Goal: Task Accomplishment & Management: Manage account settings

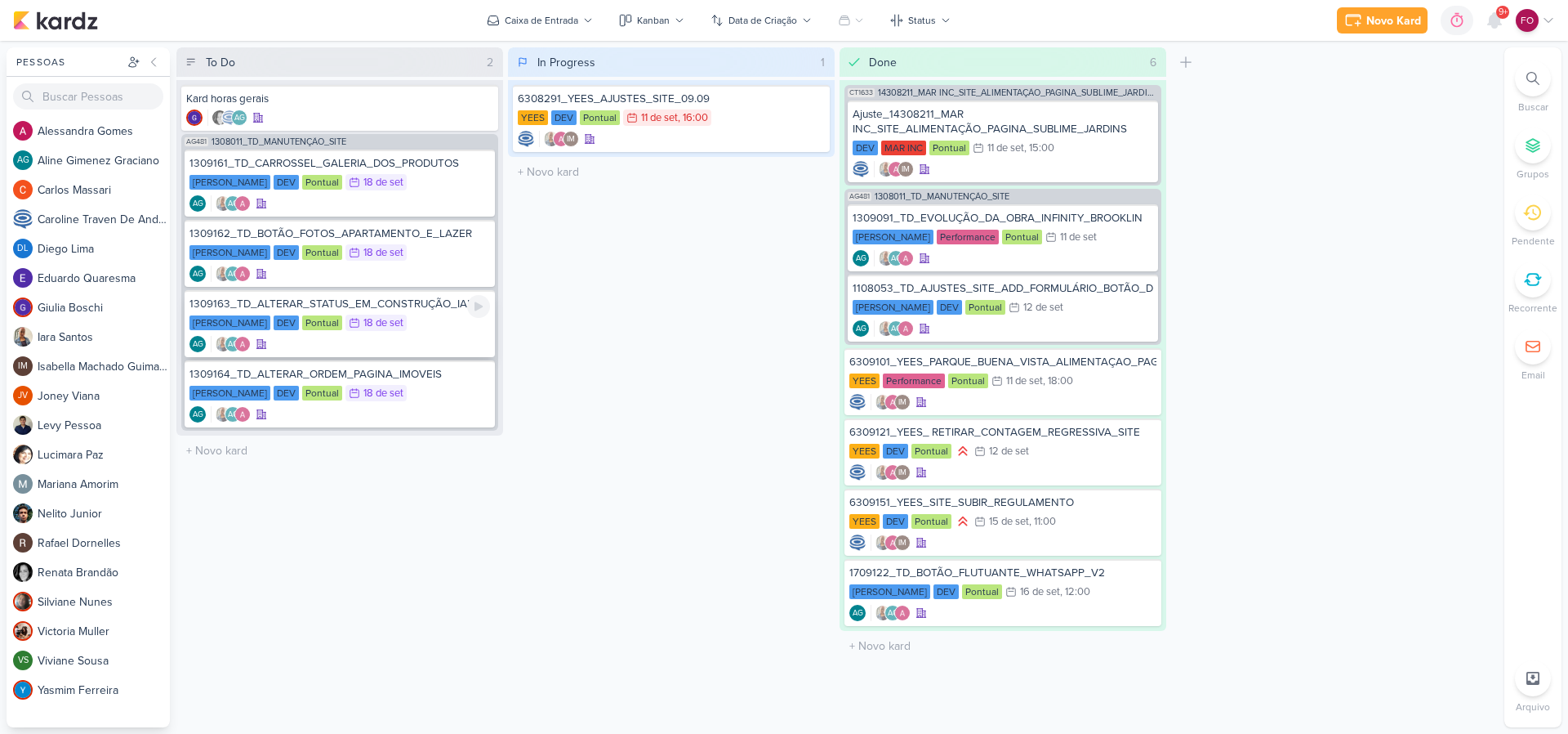
click at [421, 321] on div "[PERSON_NAME] DEV Pontual 18/9 [DATE]" at bounding box center [340, 323] width 300 height 18
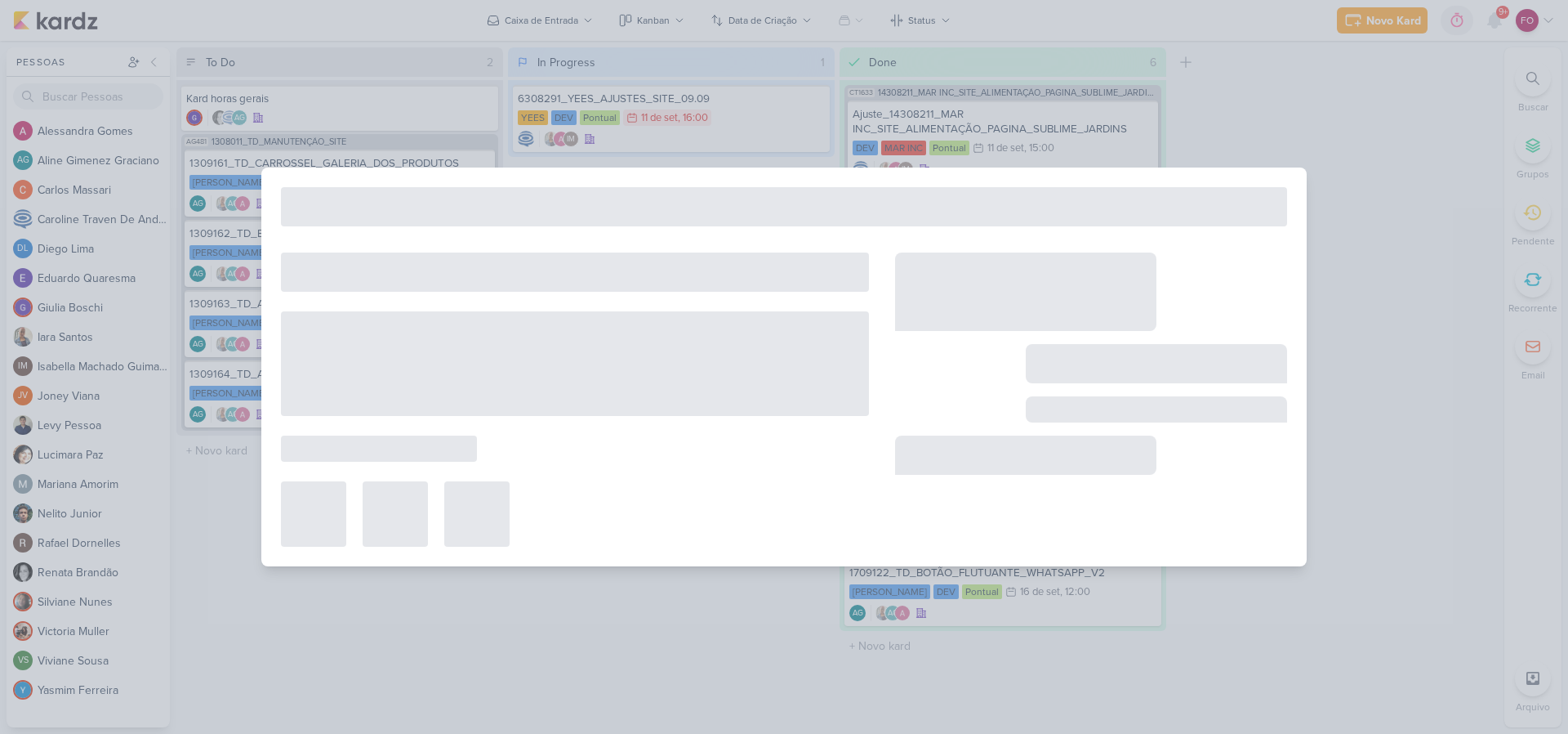
type input "1309163_TD_ALTERAR_STATUS_EM_CONSTRUÇÃO_IADL"
type input "[DATE] 23:59"
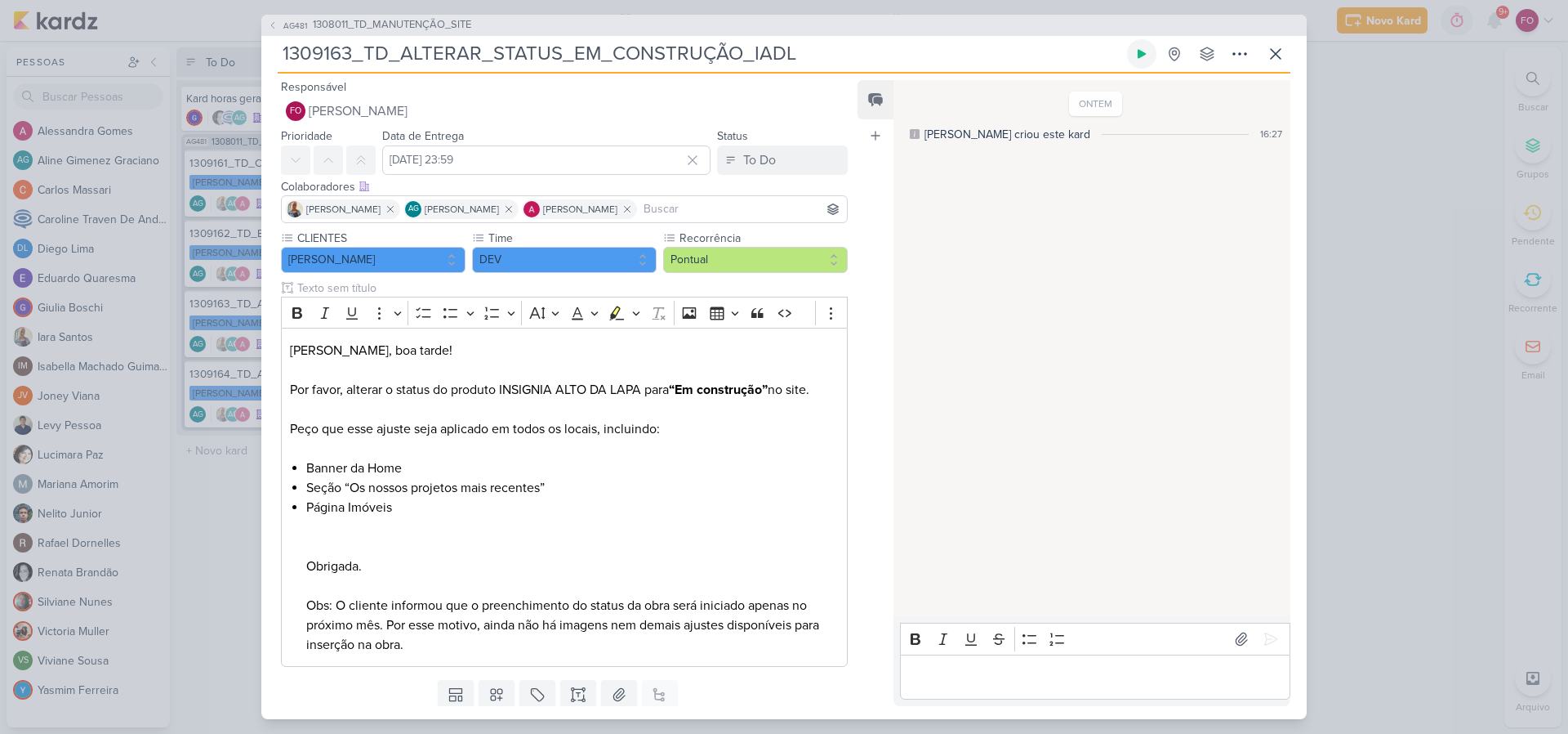
click at [1141, 53] on icon at bounding box center [1141, 53] width 8 height 9
click at [964, 678] on p "Editor editing area: main" at bounding box center [1095, 676] width 374 height 19
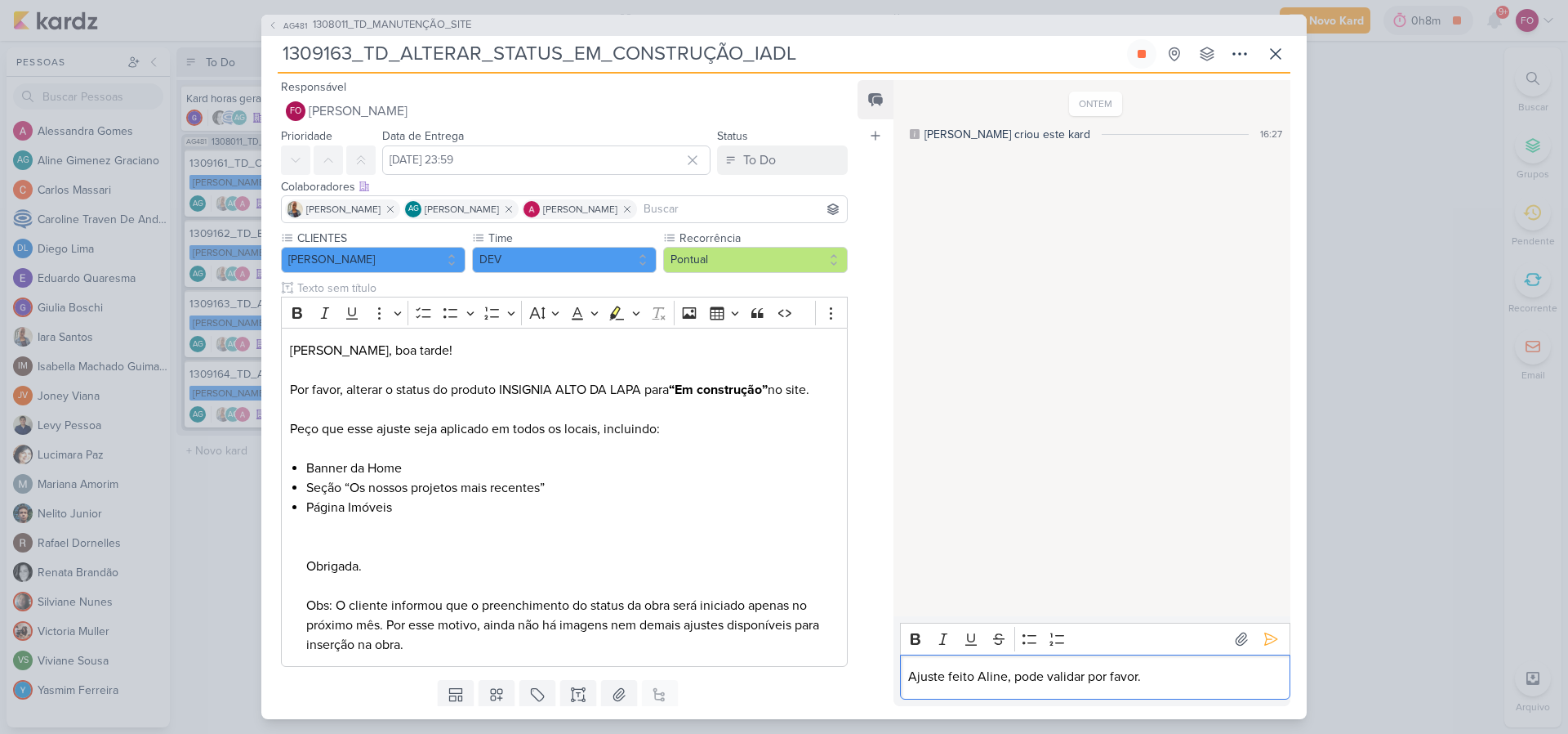
drag, startPoint x: 1166, startPoint y: 280, endPoint x: 1155, endPoint y: 207, distance: 73.8
click at [1166, 280] on div "ONTEM [PERSON_NAME] criou este kard 16:27" at bounding box center [1091, 349] width 395 height 535
click at [1173, 273] on div "ONTEM [PERSON_NAME] criou este kard 16:27" at bounding box center [1091, 349] width 395 height 535
click at [1265, 643] on icon at bounding box center [1271, 639] width 13 height 13
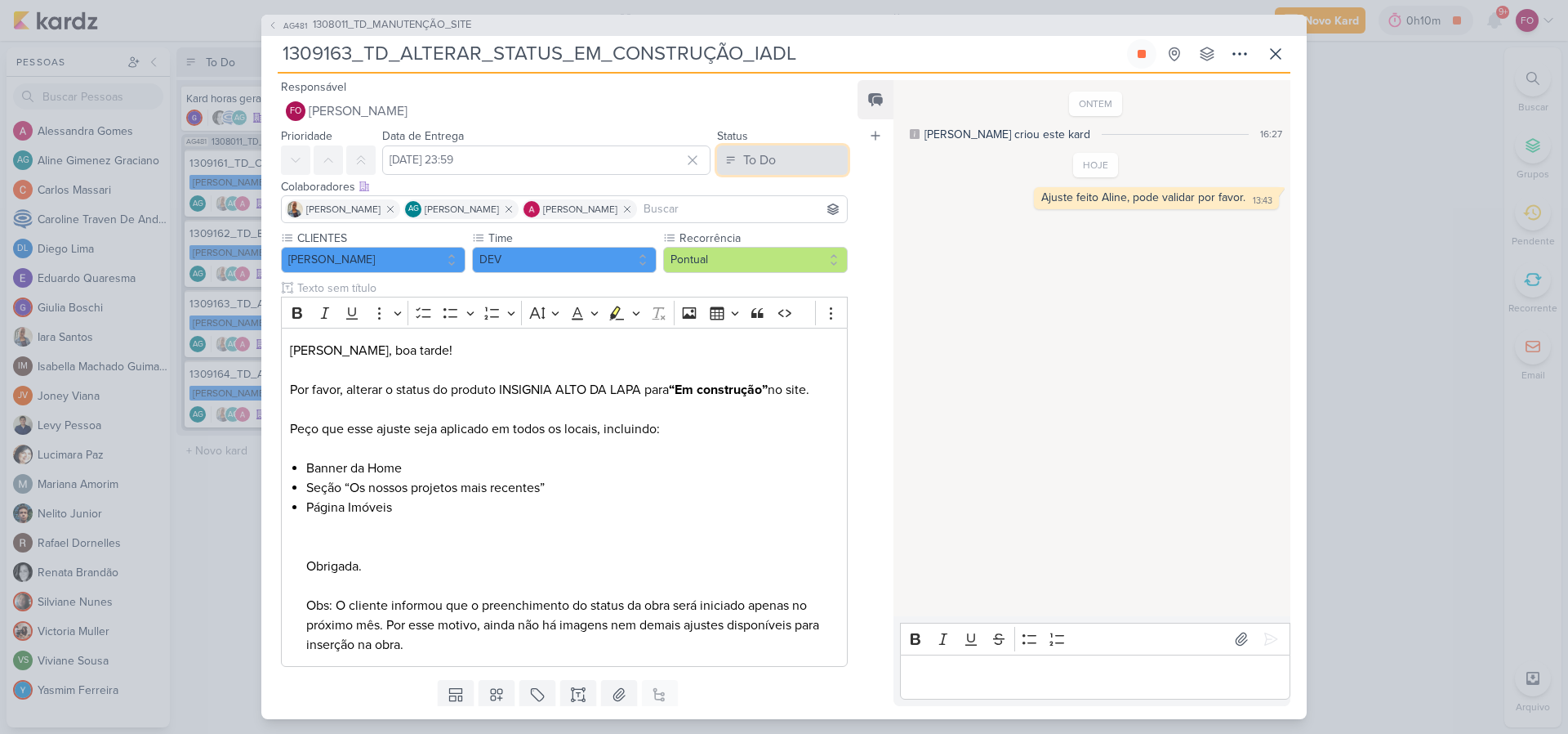
click at [761, 160] on div "To Do" at bounding box center [760, 160] width 33 height 19
click at [770, 258] on button "Done" at bounding box center [774, 252] width 145 height 27
click at [1153, 443] on div "ONTEM [PERSON_NAME] criou este kard 16:27 HOJE 13:43 13:43" at bounding box center [1091, 349] width 395 height 535
click at [1141, 53] on icon at bounding box center [1141, 53] width 8 height 8
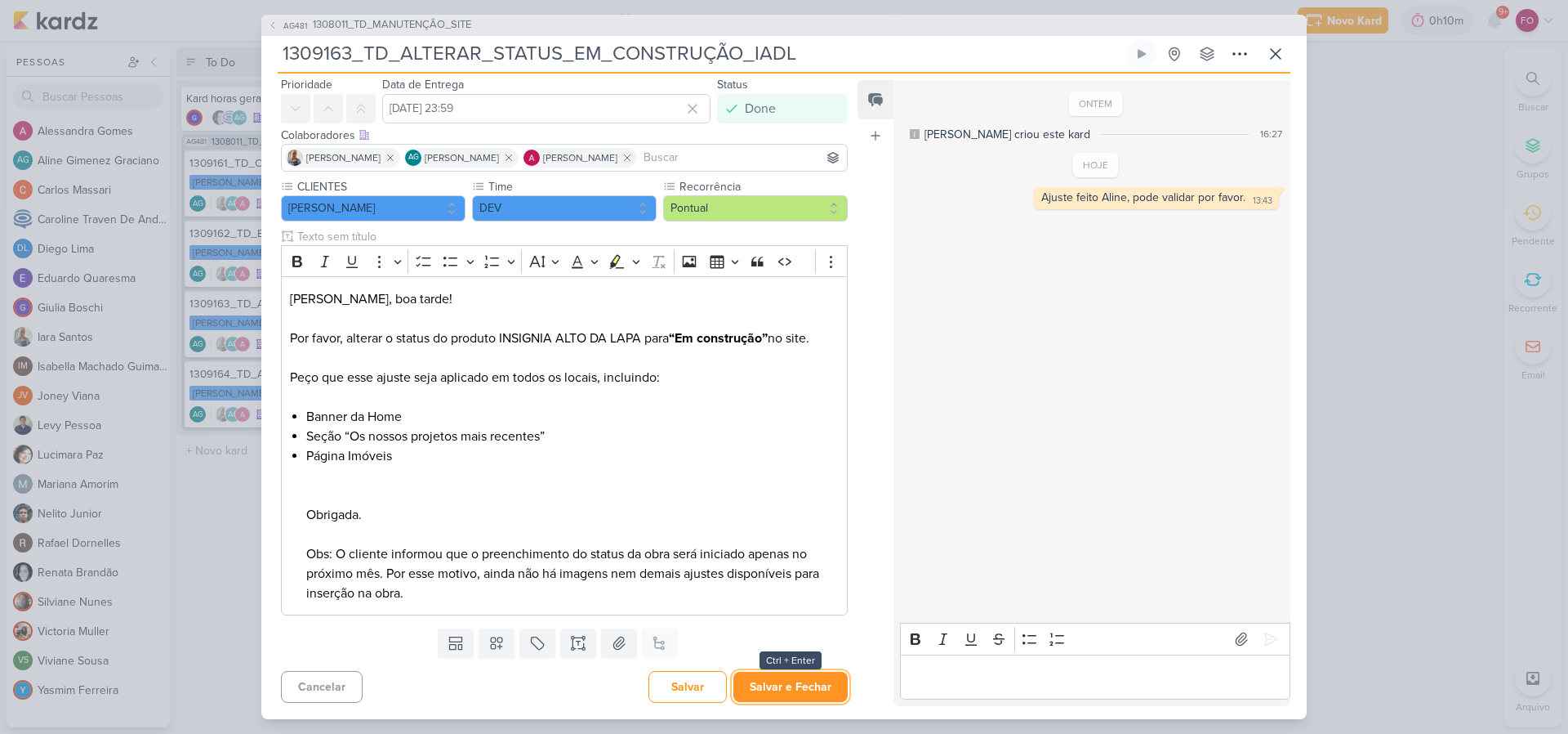
click at [792, 675] on button "Salvar e Fechar" at bounding box center [791, 687] width 114 height 30
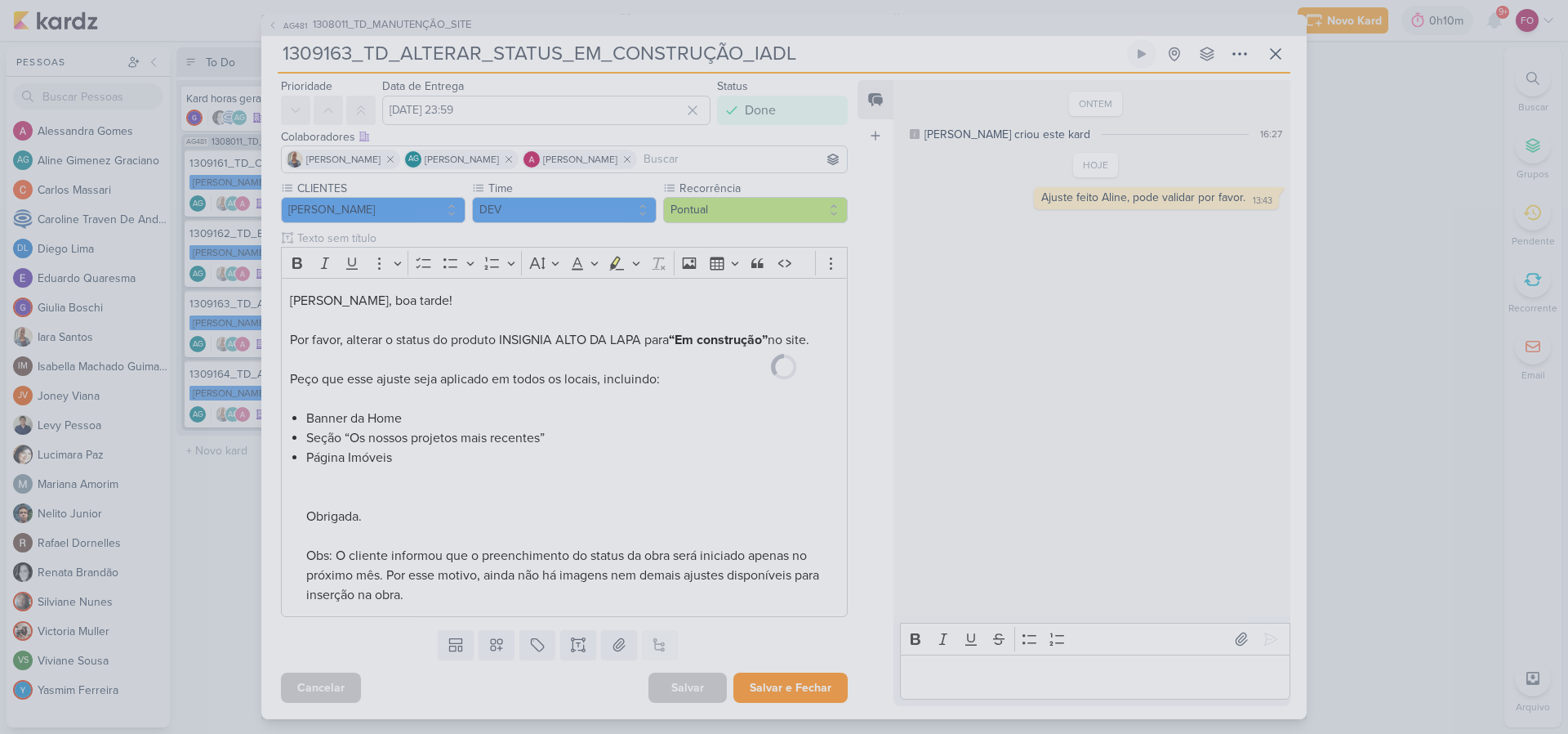
scroll to position [49, 0]
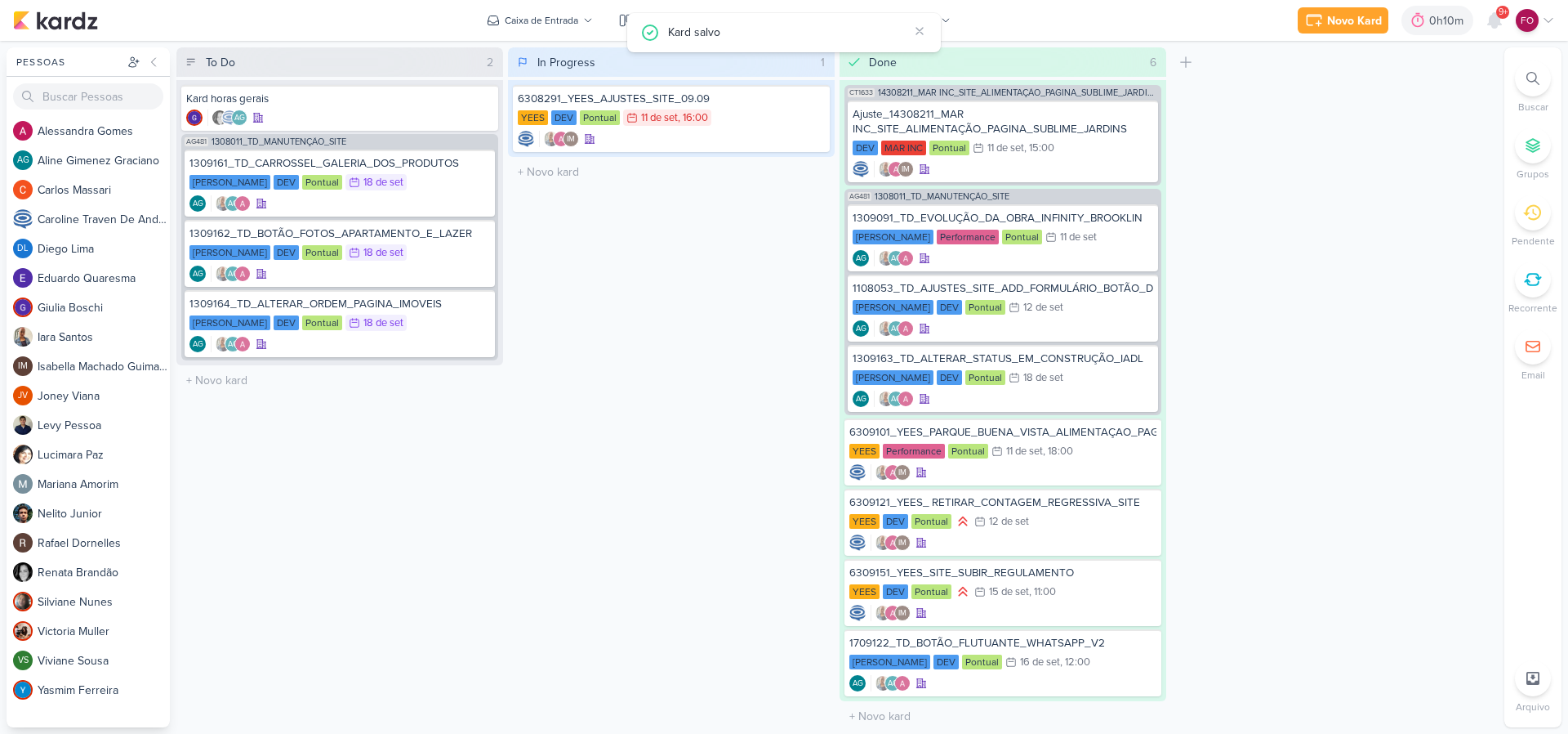
click at [729, 526] on div "In Progress 1 Mover Para Esquerda Mover Para Direita [GEOGRAPHIC_DATA] 6308291_…" at bounding box center [671, 387] width 326 height 680
click at [457, 321] on div "[PERSON_NAME] DEV Pontual 18/9 [DATE]" at bounding box center [340, 323] width 300 height 18
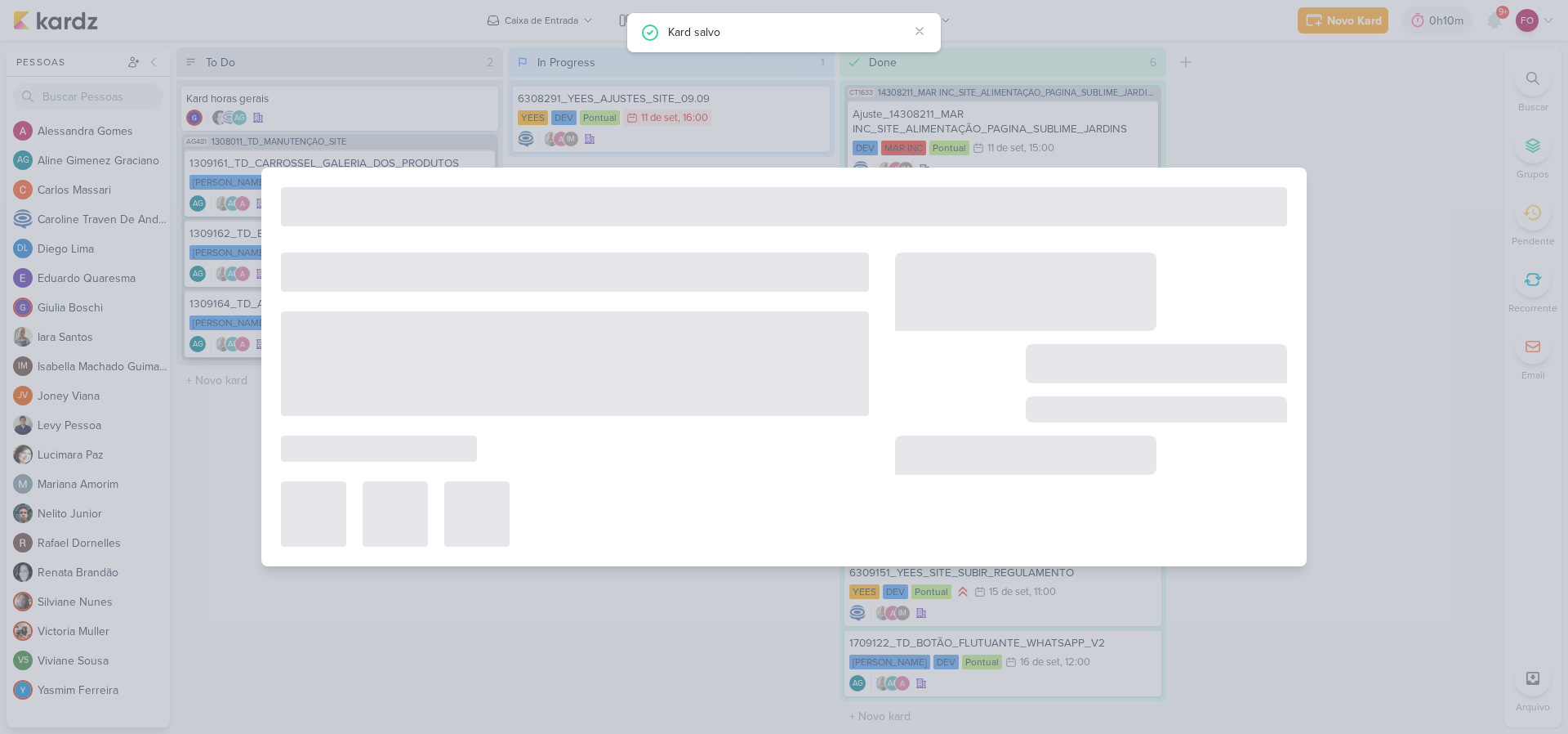
type input "1309164_TD_ALTERAR_ORDEM_PAGINA_IMOVEIS"
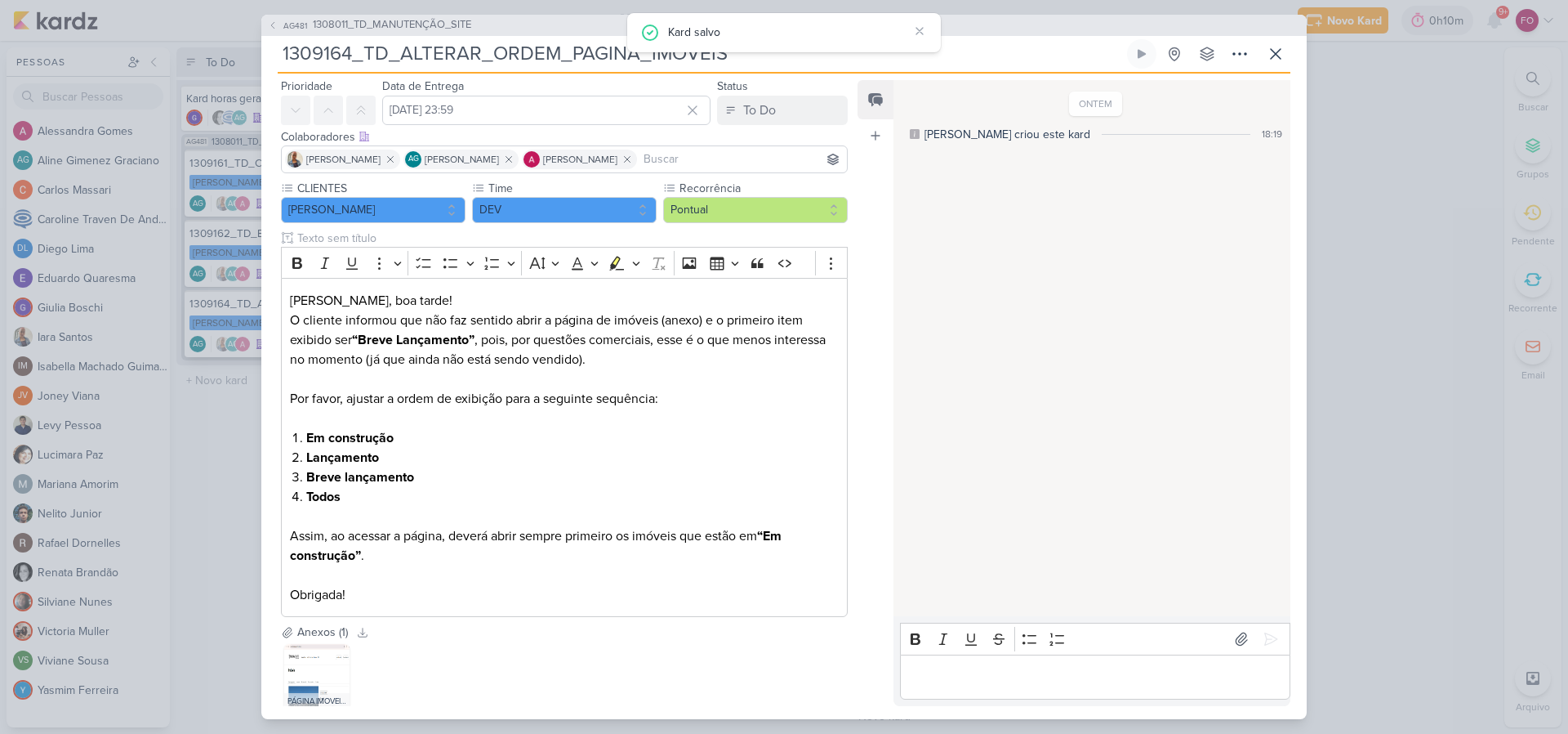
scroll to position [0, 0]
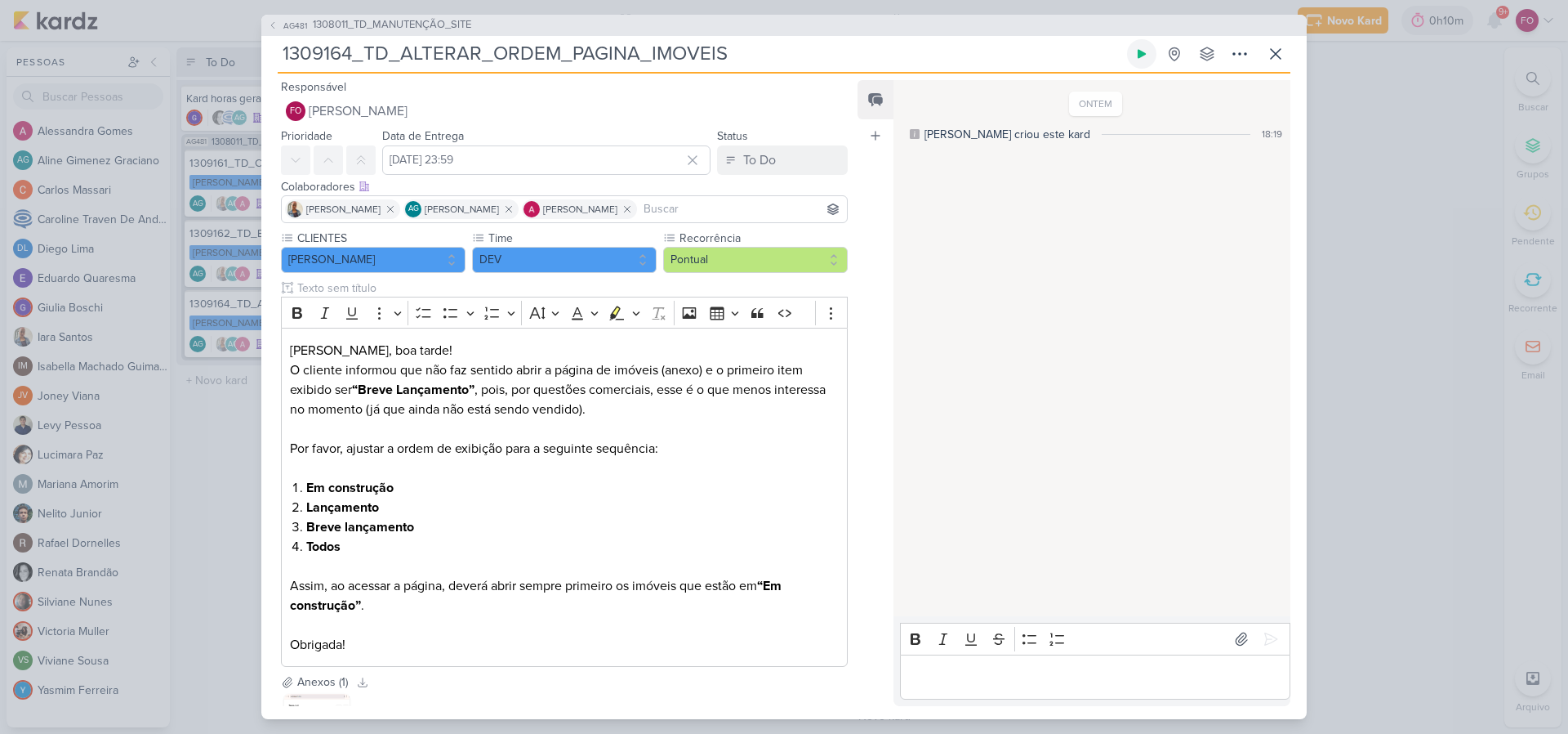
click at [1141, 49] on icon at bounding box center [1141, 53] width 13 height 13
click at [1141, 58] on icon at bounding box center [1141, 53] width 13 height 13
click at [1000, 665] on div "Editor editing area: main" at bounding box center [1095, 677] width 390 height 45
click at [1263, 613] on icon at bounding box center [1270, 619] width 16 height 16
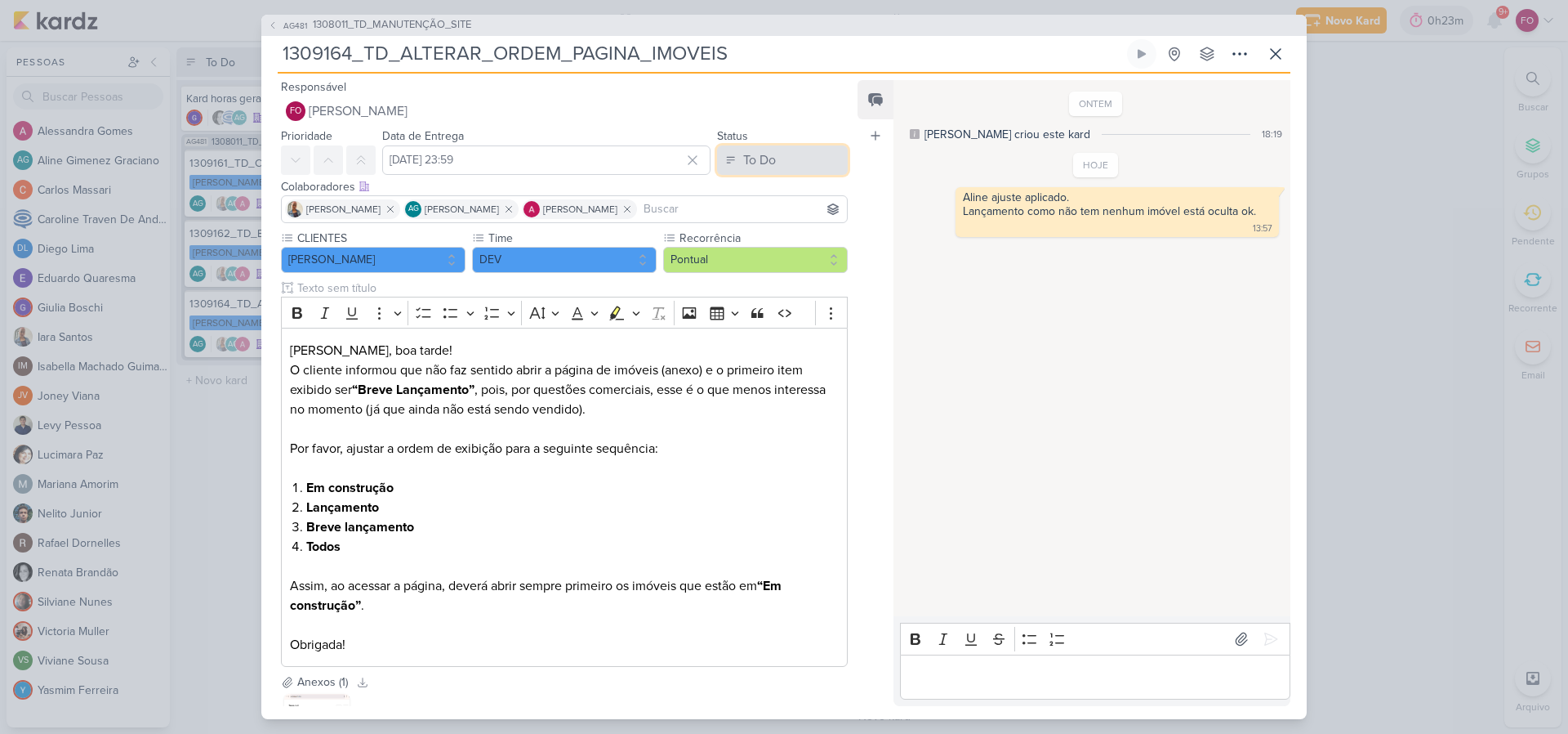
click at [778, 155] on button "To Do" at bounding box center [782, 160] width 131 height 29
click at [761, 245] on button "Done" at bounding box center [774, 252] width 145 height 27
click at [1275, 55] on icon at bounding box center [1276, 54] width 19 height 19
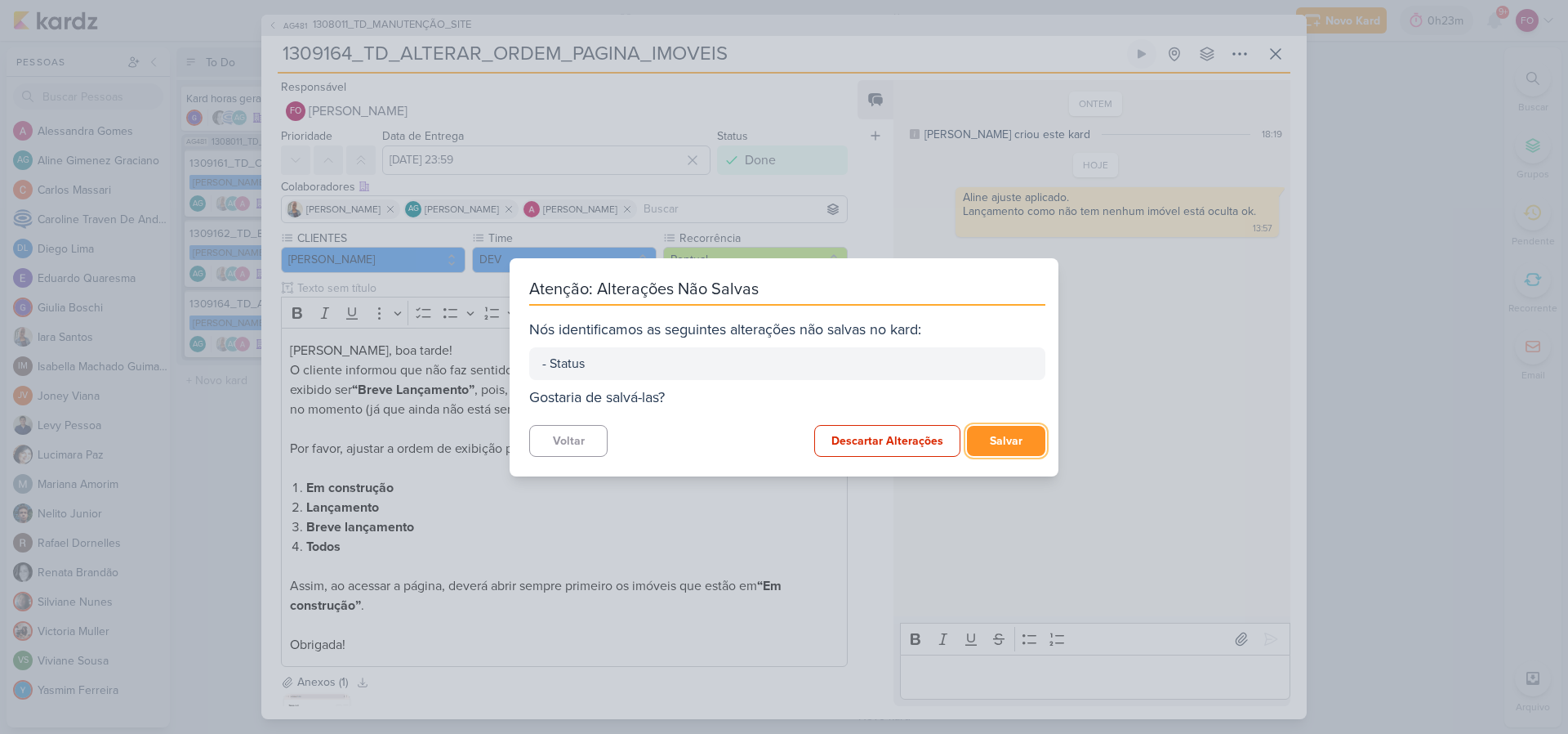
click at [1036, 442] on button "Salvar" at bounding box center [1006, 441] width 78 height 30
